Goal: Transaction & Acquisition: Book appointment/travel/reservation

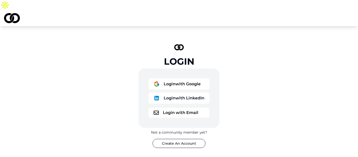
click at [185, 78] on button "Login with Google" at bounding box center [178, 83] width 61 height 11
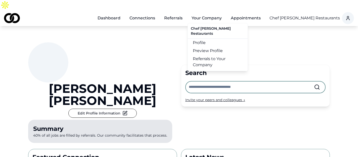
click at [210, 13] on button "Your Company" at bounding box center [206, 18] width 38 height 10
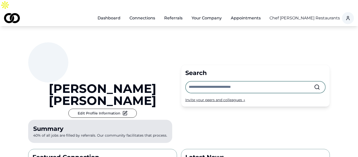
click at [210, 13] on button "Your Company" at bounding box center [206, 18] width 38 height 10
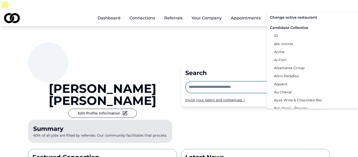
click at [329, 9] on html "Dashboard Connections Referrals Your Company Appointments Chef Daniel Boulud Re…" at bounding box center [179, 78] width 358 height 157
click at [295, 24] on div "Candidate Collective" at bounding box center [320, 28] width 104 height 8
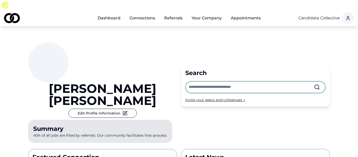
click at [199, 13] on button "Your Company" at bounding box center [206, 18] width 38 height 10
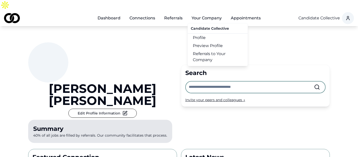
click at [204, 50] on link "Referrals to Your Company" at bounding box center [218, 57] width 60 height 14
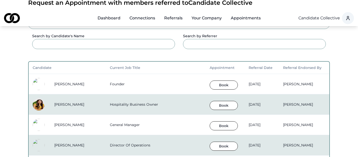
scroll to position [81, 0]
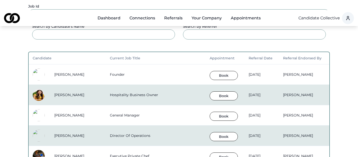
click at [212, 71] on button "Book" at bounding box center [223, 75] width 28 height 9
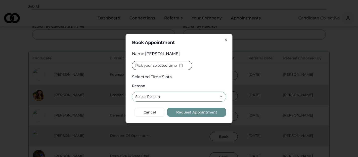
click at [170, 66] on span "Pick your selected time" at bounding box center [155, 65] width 41 height 5
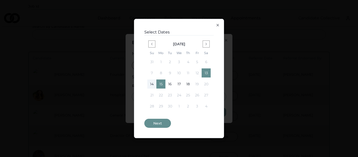
click at [156, 126] on button "Next" at bounding box center [157, 123] width 27 height 9
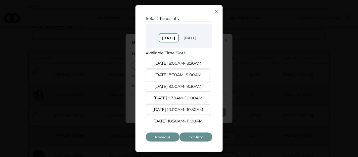
click at [190, 61] on button "Sep. 14, 8:00AM - 8:30AM" at bounding box center [178, 63] width 64 height 11
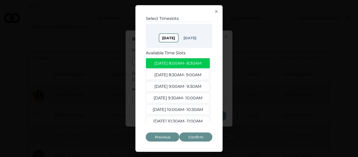
click at [189, 75] on button "Sep. 14, 8:30AM - 9:00AM" at bounding box center [178, 75] width 64 height 11
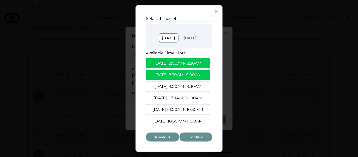
click at [189, 84] on button "Sep. 14, 9:00AM - 9:30AM" at bounding box center [178, 86] width 64 height 11
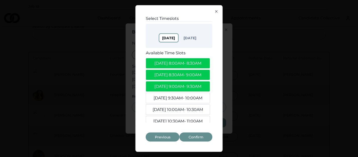
click at [194, 136] on button "Confirm" at bounding box center [195, 136] width 33 height 9
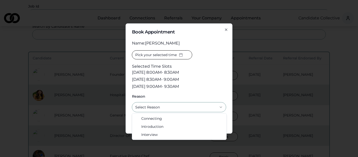
click at [162, 106] on button "Select Reason" at bounding box center [179, 107] width 94 height 10
click at [207, 74] on div "Pick your selected time Selected Time Slots Sep. 14, 8:00AM - 8:30AM Sep. 14, 8…" at bounding box center [179, 70] width 94 height 40
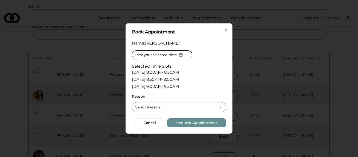
click at [187, 107] on button "Select Reason" at bounding box center [179, 107] width 94 height 10
click at [186, 123] on button "Request Appointment" at bounding box center [196, 122] width 59 height 9
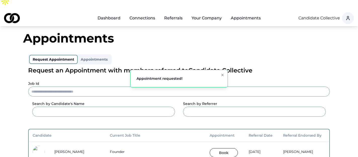
scroll to position [0, 0]
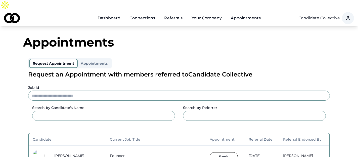
click at [110, 13] on link "Dashboard" at bounding box center [108, 18] width 31 height 10
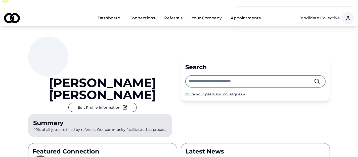
scroll to position [6, 0]
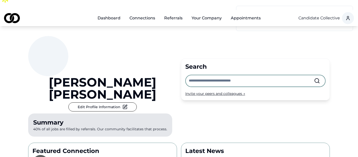
click at [146, 13] on link "Connections" at bounding box center [142, 18] width 34 height 10
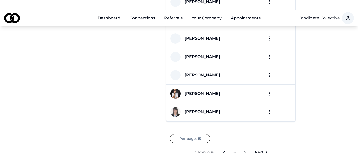
scroll to position [218, 0]
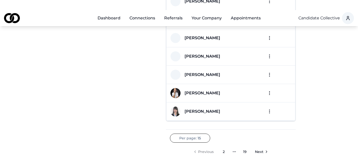
click at [259, 149] on span "Next" at bounding box center [259, 151] width 9 height 5
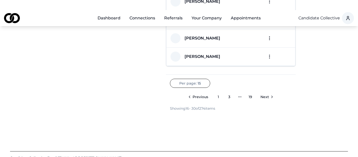
scroll to position [281, 0]
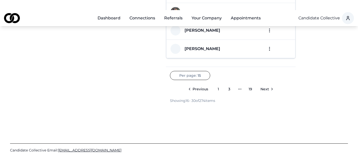
click at [267, 86] on span "Next" at bounding box center [264, 88] width 9 height 5
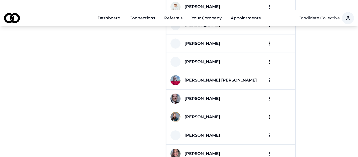
scroll to position [160, 0]
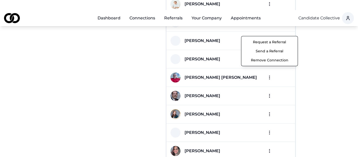
click at [267, 43] on button "Request a Referral" at bounding box center [269, 41] width 54 height 9
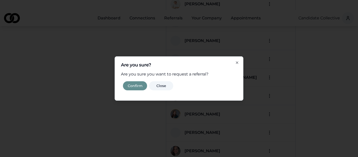
click at [134, 84] on button "Confirm" at bounding box center [135, 85] width 24 height 9
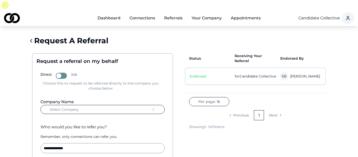
click at [85, 105] on button "Select Company" at bounding box center [102, 109] width 124 height 9
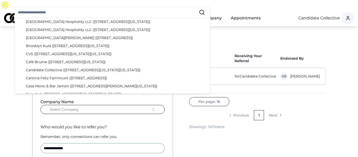
scroll to position [223, 0]
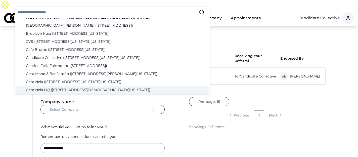
click at [105, 120] on div "**********" at bounding box center [102, 152] width 132 height 64
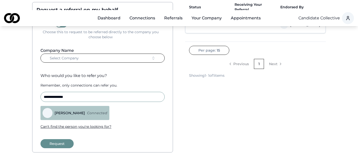
scroll to position [0, 0]
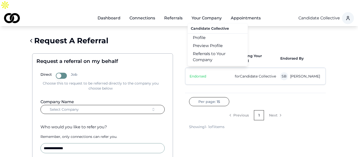
click at [200, 34] on link "Profile" at bounding box center [218, 38] width 60 height 8
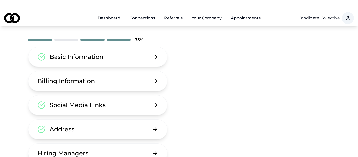
scroll to position [70, 0]
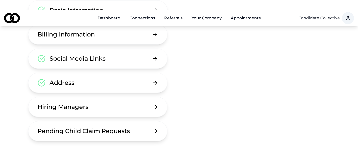
click at [124, 100] on button "Hiring Managers" at bounding box center [97, 107] width 139 height 20
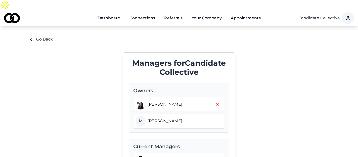
click at [112, 13] on link "Dashboard" at bounding box center [108, 18] width 31 height 10
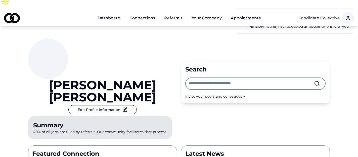
scroll to position [5, 0]
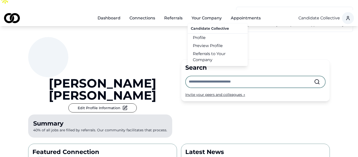
click at [209, 50] on link "Referrals to Your Company" at bounding box center [218, 57] width 60 height 14
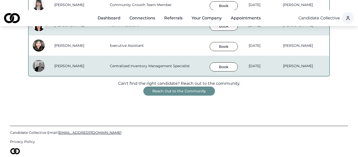
scroll to position [477, 0]
click at [189, 86] on button "Reach Out to the Community" at bounding box center [179, 90] width 72 height 9
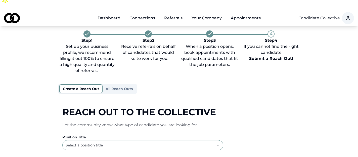
scroll to position [6, 0]
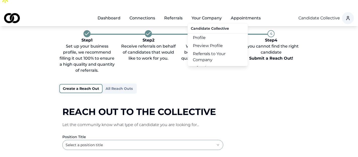
click at [196, 13] on button "Your Company" at bounding box center [206, 18] width 38 height 10
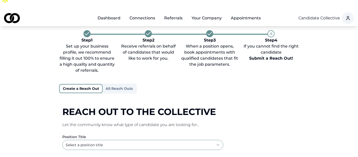
click at [196, 13] on button "Your Company" at bounding box center [206, 18] width 38 height 10
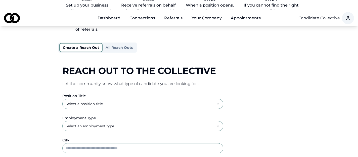
scroll to position [70, 0]
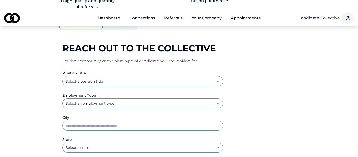
click at [107, 70] on html "**********" at bounding box center [179, 8] width 358 height 157
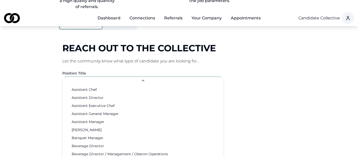
scroll to position [31, 0]
select select "**********"
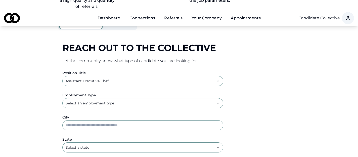
scroll to position [70, 0]
click at [98, 87] on html "**********" at bounding box center [179, 8] width 358 height 157
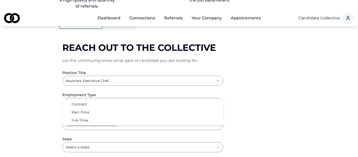
click at [46, 86] on html "**********" at bounding box center [179, 8] width 358 height 157
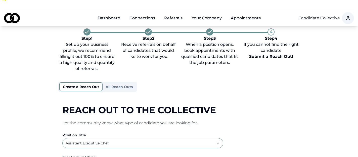
scroll to position [0, 0]
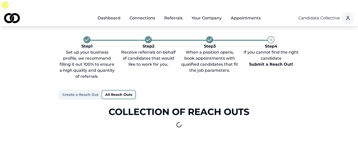
click at [121, 90] on button "All Reach Outs" at bounding box center [118, 94] width 34 height 9
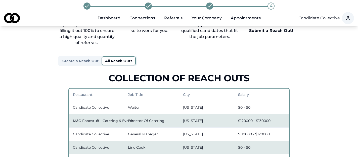
scroll to position [16, 0]
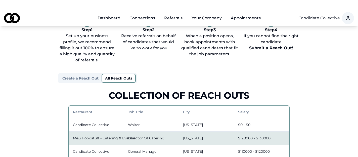
click at [114, 13] on link "Dashboard" at bounding box center [108, 18] width 31 height 10
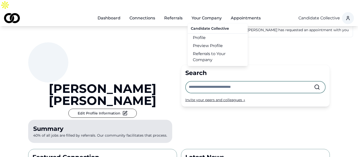
click at [208, 13] on button "Your Company" at bounding box center [206, 18] width 38 height 10
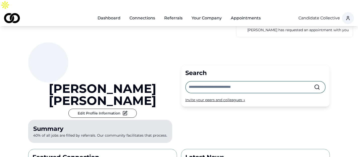
click at [208, 13] on button "Your Company" at bounding box center [206, 18] width 38 height 10
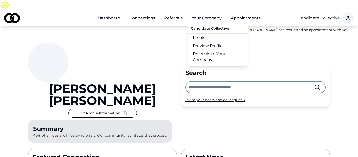
click at [208, 50] on link "Referrals to Your Company" at bounding box center [218, 57] width 60 height 14
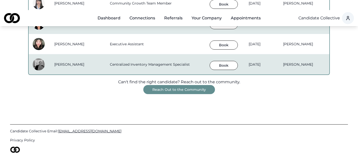
scroll to position [478, 0]
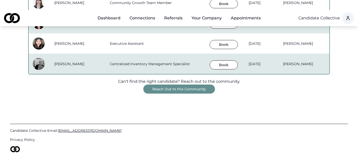
click at [112, 13] on link "Dashboard" at bounding box center [108, 18] width 31 height 10
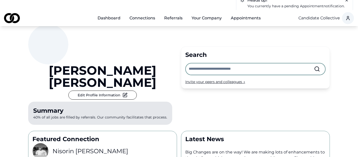
scroll to position [16, 0]
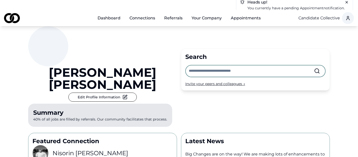
click at [225, 81] on div "Invite your peers and colleagues →" at bounding box center [255, 83] width 140 height 5
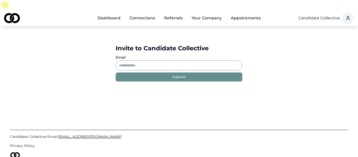
click at [176, 60] on input "Email" at bounding box center [178, 65] width 127 height 10
click at [133, 88] on div "Invite to Candidate Collective Email Submit" at bounding box center [179, 62] width 358 height 73
click at [219, 44] on div "Invite to Candidate Collective" at bounding box center [178, 48] width 127 height 8
